Goal: Task Accomplishment & Management: Complete application form

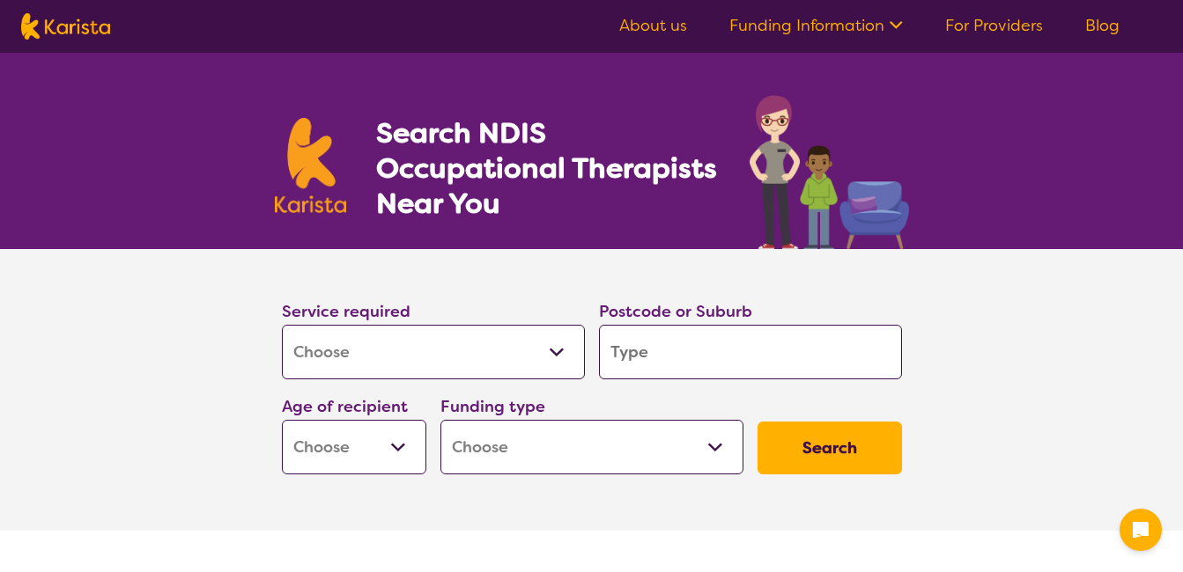
select select "[MEDICAL_DATA]"
click at [670, 356] on input "search" at bounding box center [750, 352] width 303 height 55
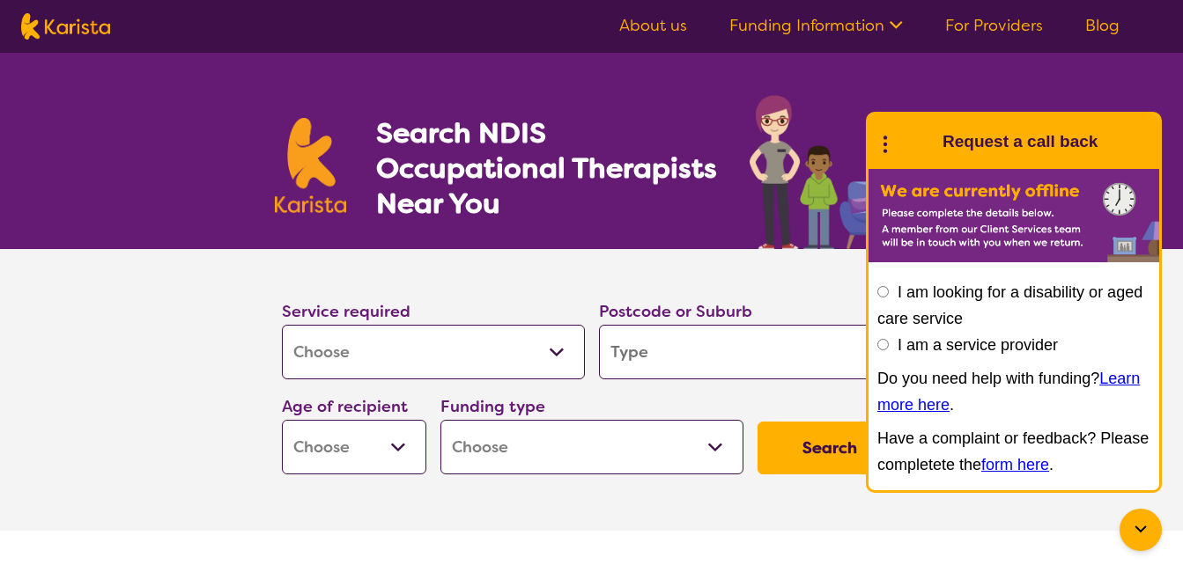
type input "6"
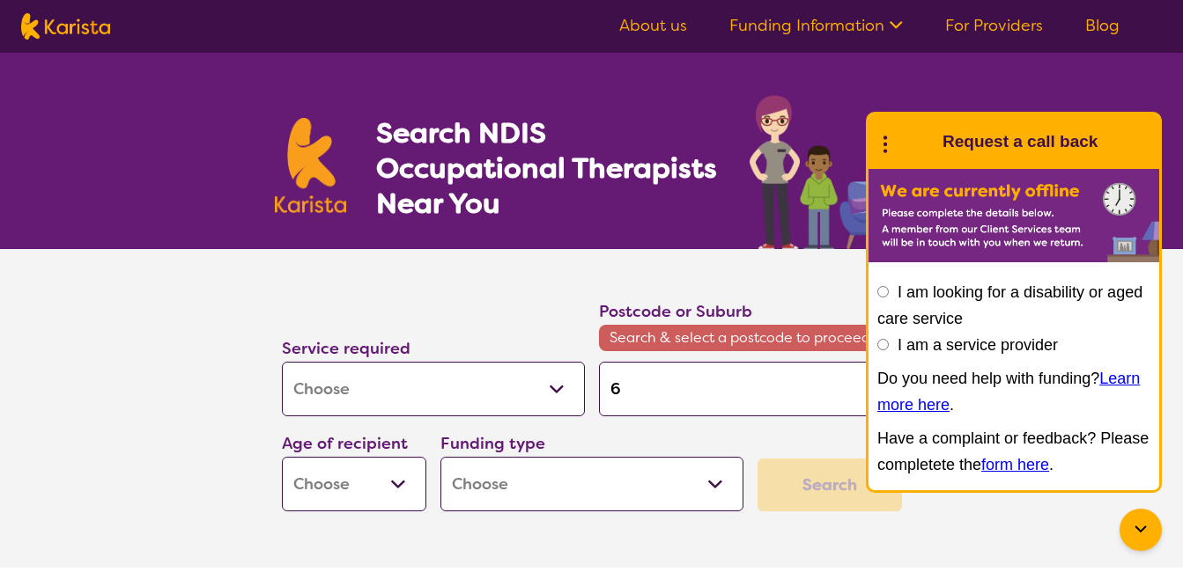
type input "60"
type input "605"
type input "6056"
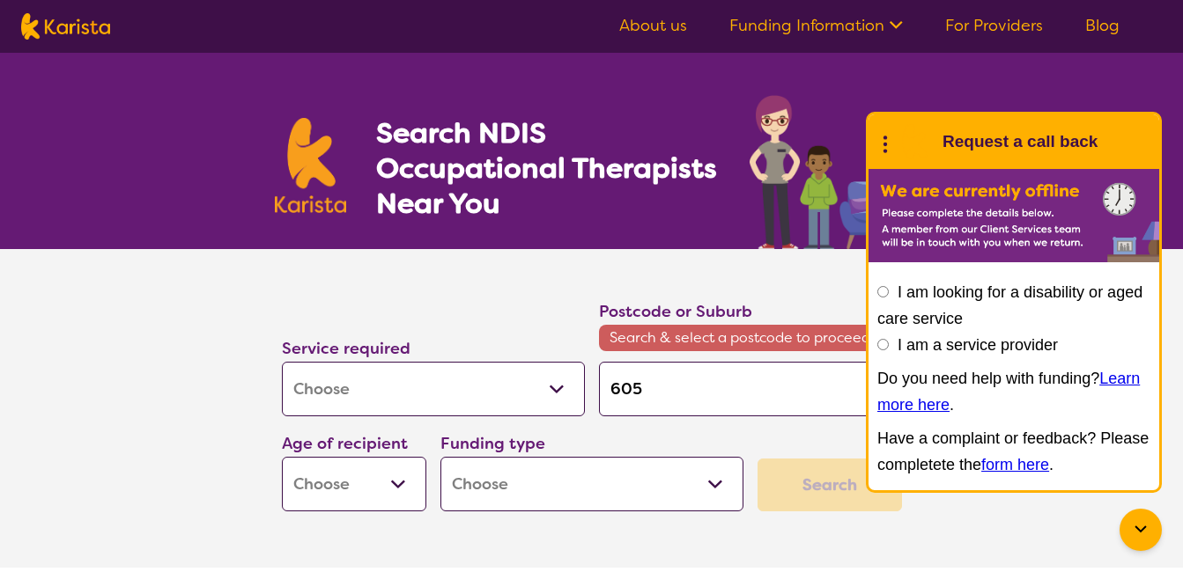
type input "6056"
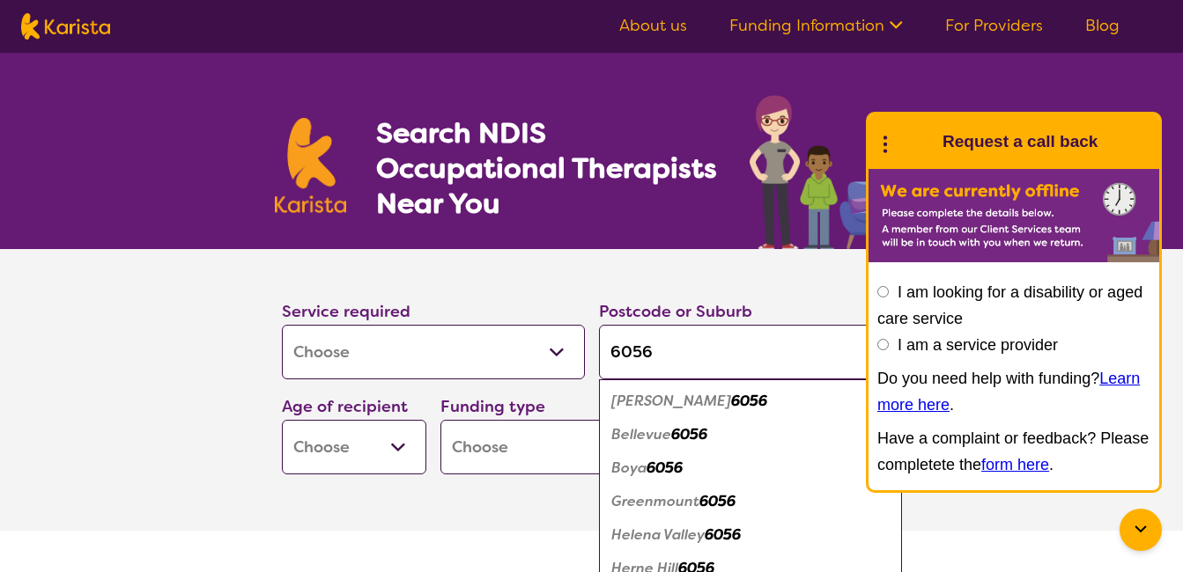
type input "6056"
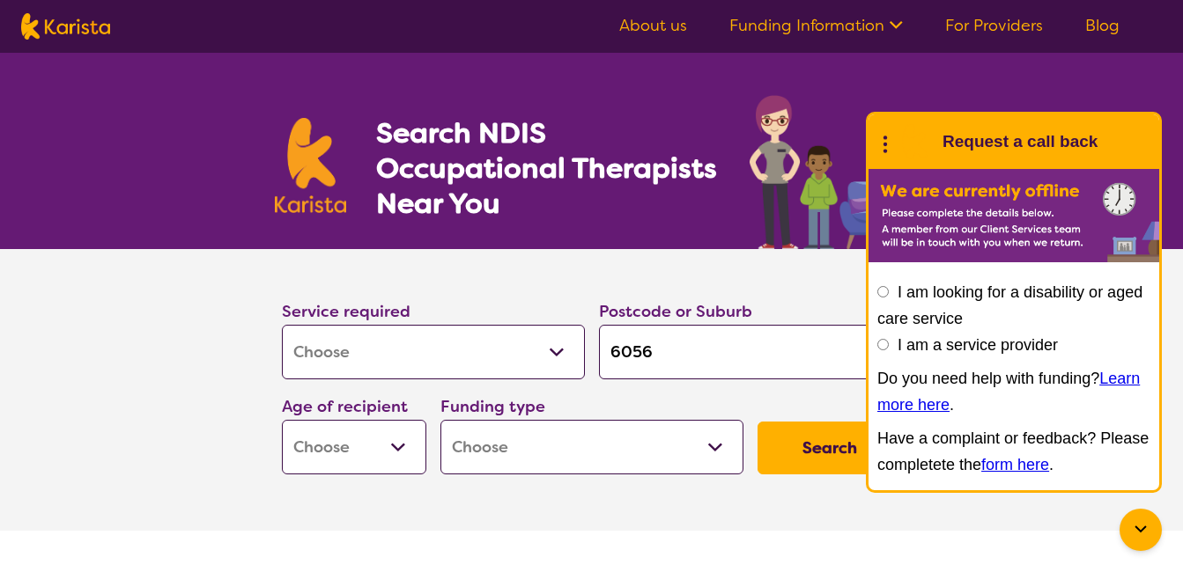
click at [394, 447] on select "Early Childhood - 0 to 9 Child - 10 to 11 Adolescent - 12 to 17 Adult - 18 to 6…" at bounding box center [354, 447] width 144 height 55
select select "AD"
click at [282, 420] on select "Early Childhood - 0 to 9 Child - 10 to 11 Adolescent - 12 to 17 Adult - 18 to 6…" at bounding box center [354, 447] width 144 height 55
select select "AD"
click at [714, 446] on select "Home Care Package (HCP) National Disability Insurance Scheme (NDIS) I don't know" at bounding box center [591, 447] width 303 height 55
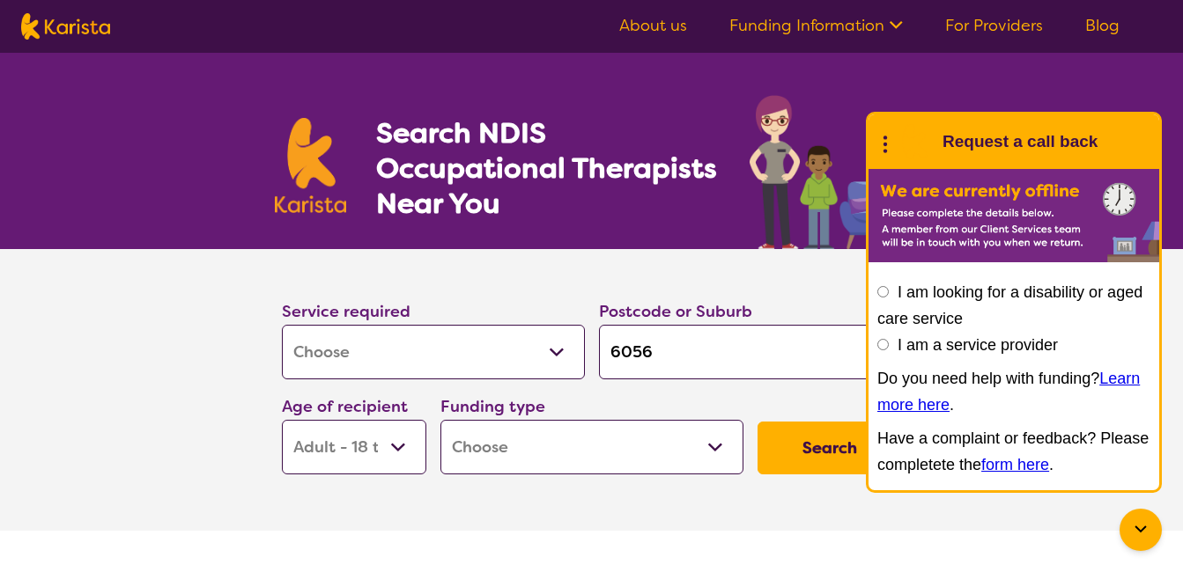
select select "i-don-t-know"
click at [440, 420] on select "Home Care Package (HCP) National Disability Insurance Scheme (NDIS) I don't know" at bounding box center [591, 447] width 303 height 55
select select "i-don-t-know"
click at [803, 449] on button "Search" at bounding box center [829, 448] width 144 height 53
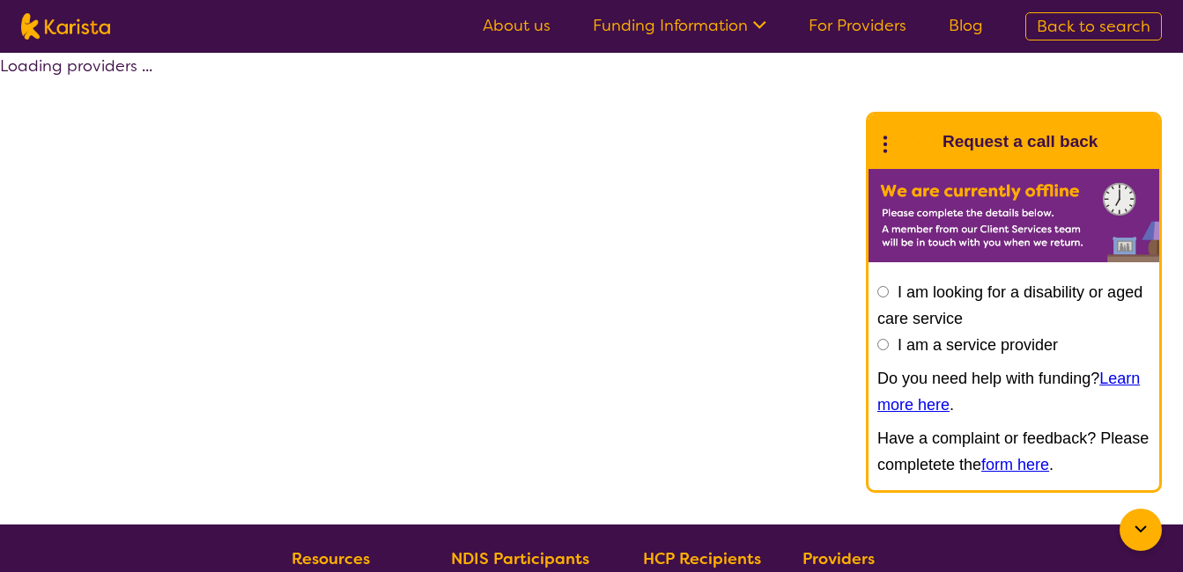
select select "[MEDICAL_DATA]"
select select "AD"
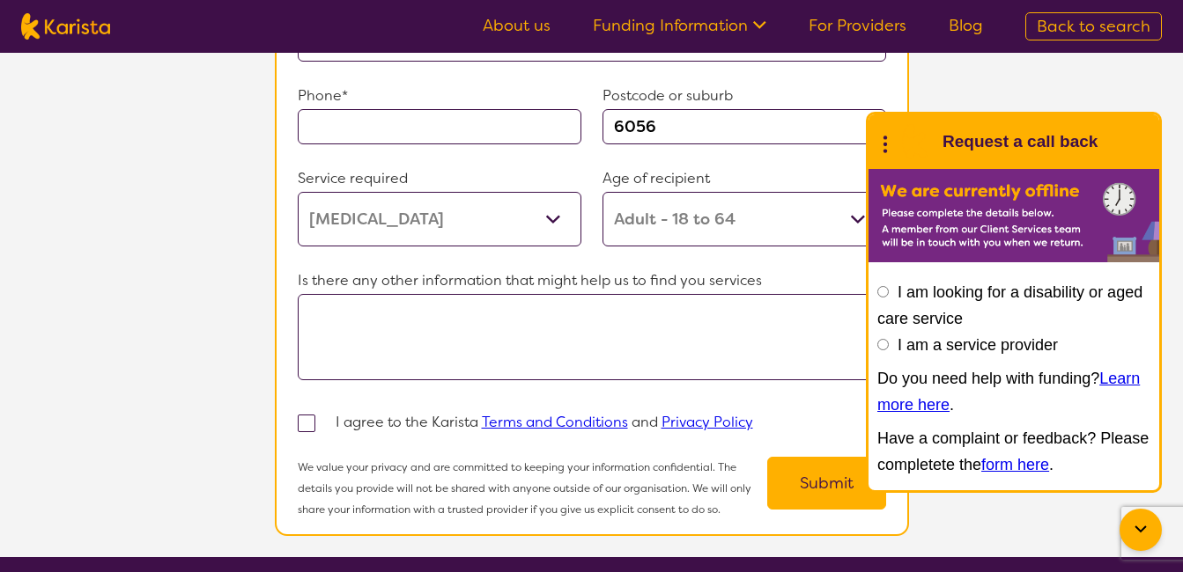
scroll to position [1370, 0]
